Goal: Check status: Check status

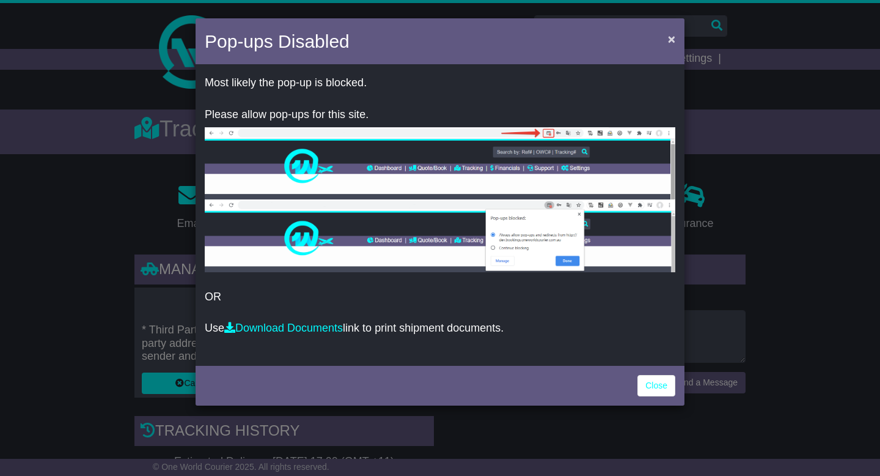
click at [672, 37] on span "×" at bounding box center [671, 39] width 7 height 14
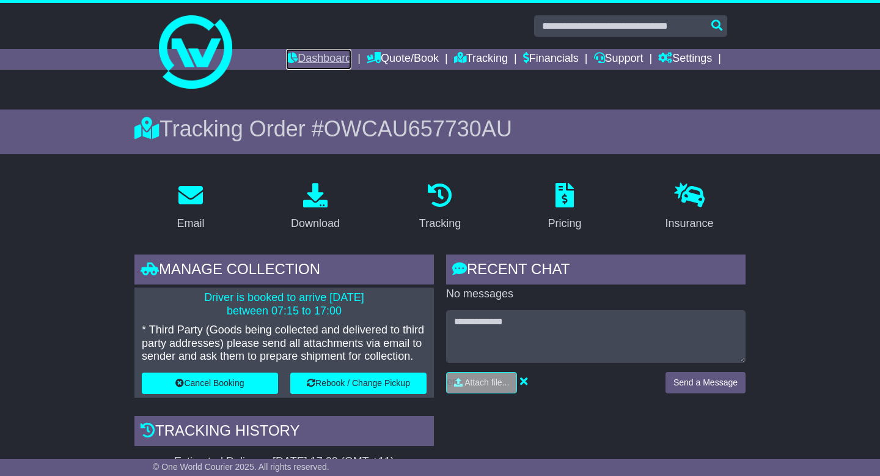
click at [313, 60] on link "Dashboard" at bounding box center [318, 59] width 65 height 21
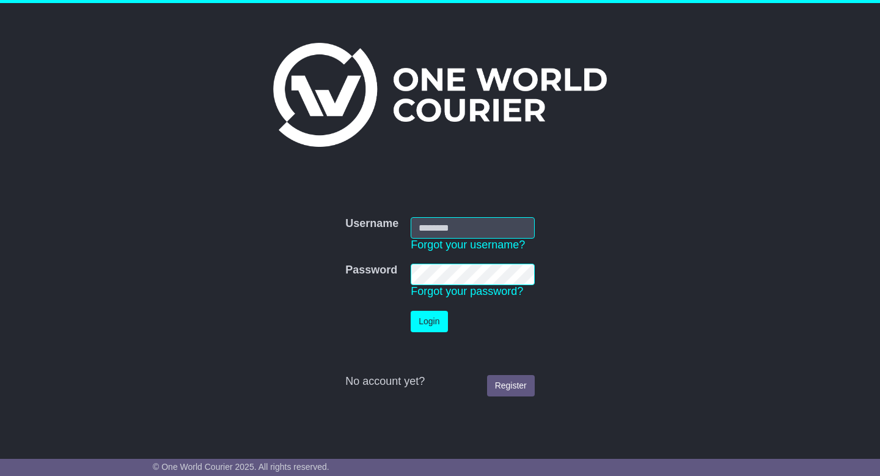
type input "**********"
click at [433, 324] on button "Login" at bounding box center [429, 321] width 37 height 21
